Goal: Task Accomplishment & Management: Manage account settings

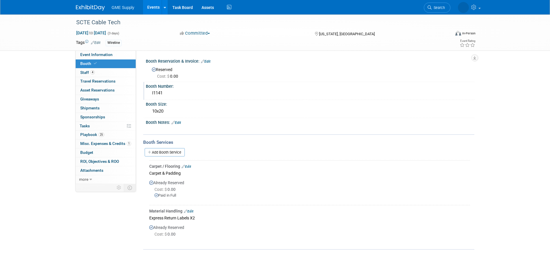
click at [154, 93] on div "I1141" at bounding box center [310, 93] width 320 height 9
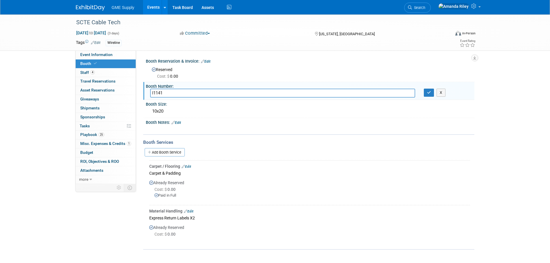
click at [411, 126] on div at bounding box center [283, 129] width 264 height 6
click at [427, 93] on icon "button" at bounding box center [429, 93] width 4 height 4
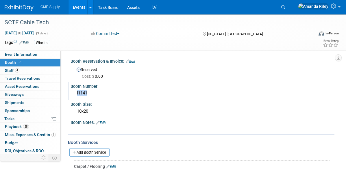
drag, startPoint x: 91, startPoint y: 93, endPoint x: 74, endPoint y: 94, distance: 16.5
click at [74, 94] on div "I1141" at bounding box center [202, 94] width 264 height 10
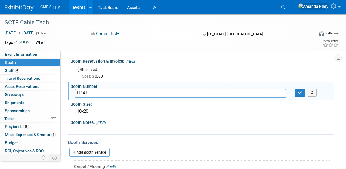
drag, startPoint x: 78, startPoint y: 92, endPoint x: 82, endPoint y: 92, distance: 4.1
click at [82, 92] on input "I1141" at bounding box center [180, 93] width 211 height 9
click at [297, 95] on button "button" at bounding box center [299, 93] width 10 height 8
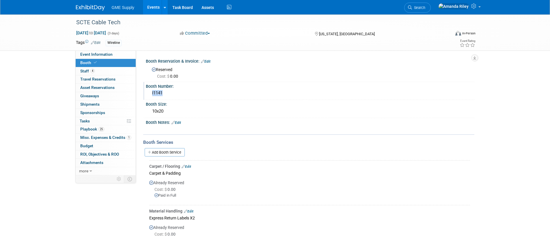
drag, startPoint x: 169, startPoint y: 94, endPoint x: 151, endPoint y: 93, distance: 17.9
click at [151, 93] on div "I1141" at bounding box center [310, 93] width 320 height 9
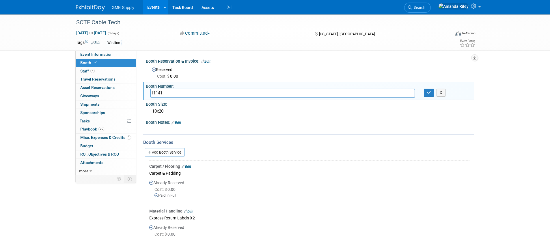
click at [155, 91] on input "I1141" at bounding box center [282, 93] width 265 height 9
click at [154, 91] on input "I1141" at bounding box center [282, 93] width 265 height 9
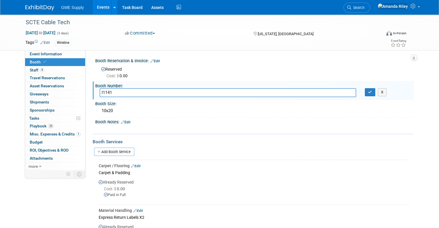
click at [36, 10] on img at bounding box center [39, 8] width 29 height 6
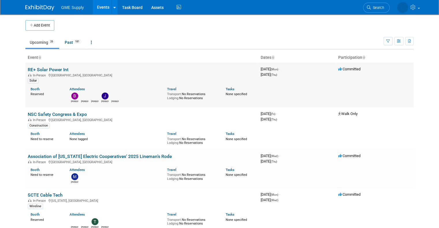
click at [39, 68] on link "RE+ Solar Power Int" at bounding box center [48, 69] width 41 height 5
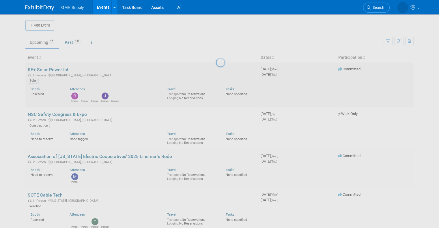
click at [216, 68] on div at bounding box center [220, 114] width 8 height 228
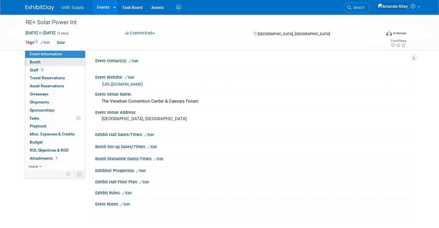
click at [32, 61] on span "Booth" at bounding box center [39, 62] width 18 height 5
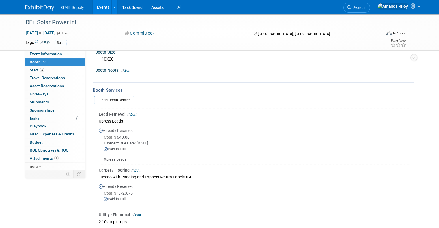
scroll to position [70, 0]
click at [40, 94] on span "Giveaways 0" at bounding box center [39, 94] width 19 height 5
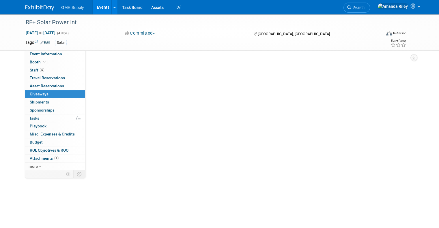
scroll to position [0, 0]
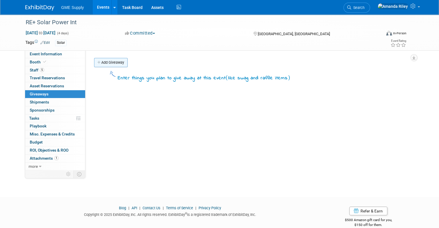
click at [104, 61] on link "Add Giveaway" at bounding box center [110, 62] width 33 height 9
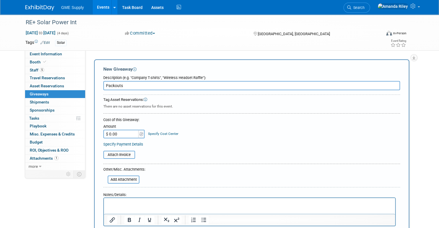
type input "Packouts"
click at [111, 135] on input "$ 0.00" at bounding box center [121, 134] width 36 height 9
type input "$ 500.00"
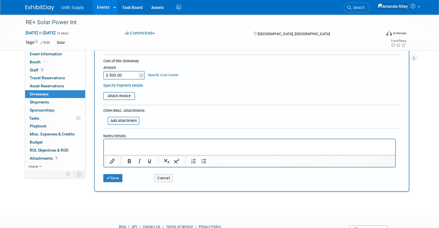
scroll to position [59, 0]
click at [191, 147] on p "Rich Text Area. Press ALT-0 for help." at bounding box center [249, 145] width 285 height 6
click at [109, 178] on button "Save" at bounding box center [112, 178] width 19 height 8
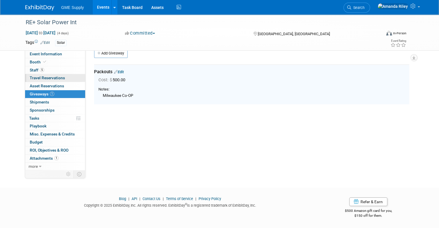
scroll to position [0, 0]
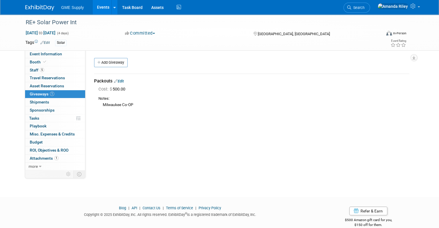
click at [39, 8] on img at bounding box center [39, 8] width 29 height 6
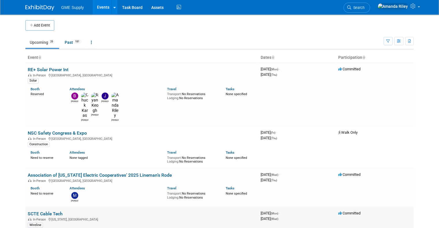
click at [42, 211] on link "SCTE Cable Tech" at bounding box center [45, 213] width 35 height 5
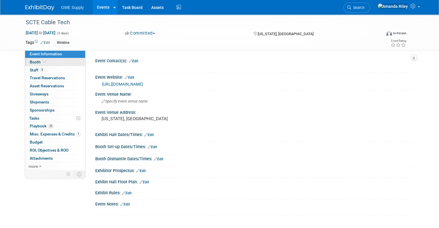
click at [30, 64] on span "Booth" at bounding box center [39, 62] width 18 height 5
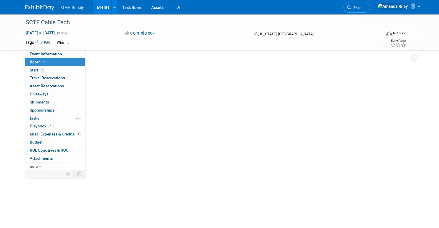
click at [30, 64] on span "Booth" at bounding box center [39, 62] width 18 height 5
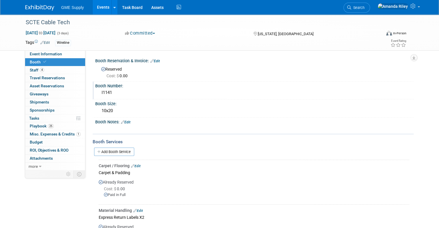
click at [100, 93] on div "I1141" at bounding box center [255, 92] width 310 height 9
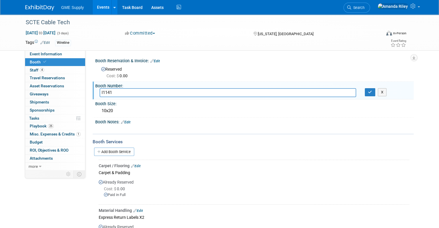
click at [199, 59] on div "Booth Reservation & Invoice: Edit" at bounding box center [254, 61] width 318 height 8
click at [373, 94] on button "button" at bounding box center [370, 92] width 10 height 8
